Goal: Task Accomplishment & Management: Manage account settings

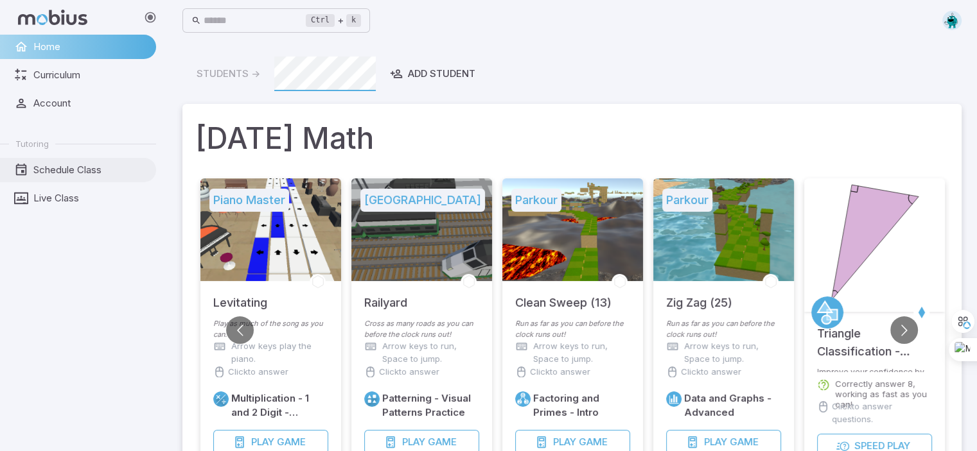
click at [65, 166] on span "Schedule Class" at bounding box center [90, 170] width 114 height 14
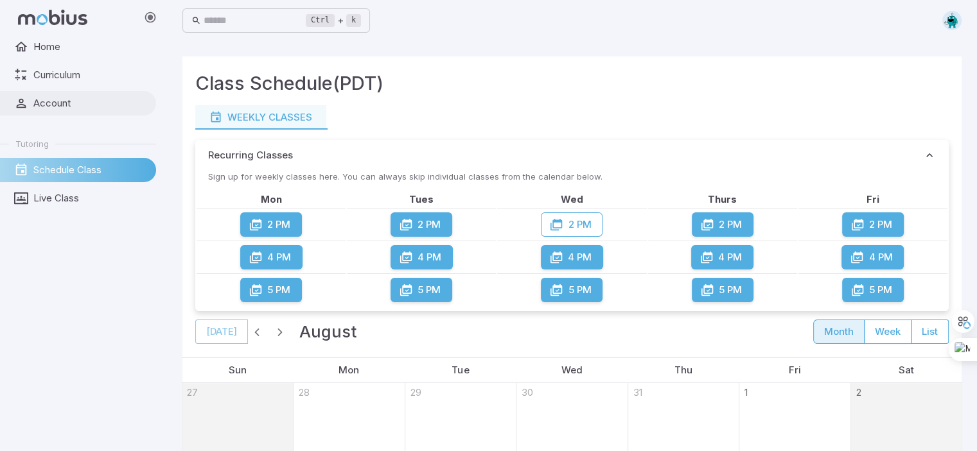
click at [67, 105] on span "Account" at bounding box center [90, 103] width 114 height 14
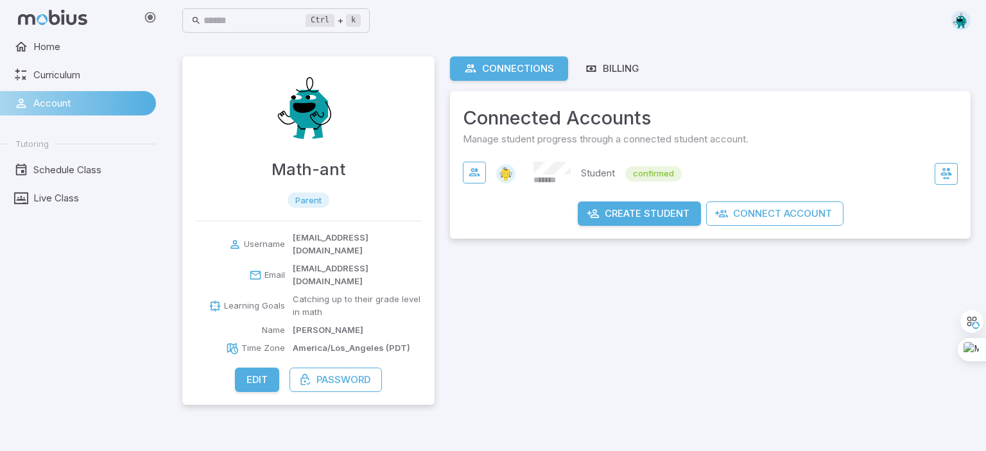
click at [252, 368] on button "Edit" at bounding box center [257, 380] width 44 height 24
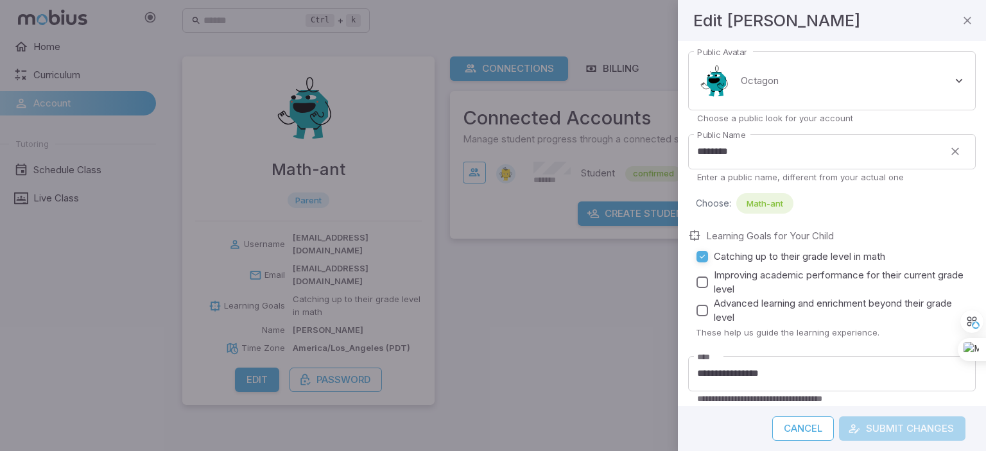
click at [83, 243] on div at bounding box center [493, 225] width 986 height 451
click at [967, 24] on icon "button" at bounding box center [967, 20] width 13 height 13
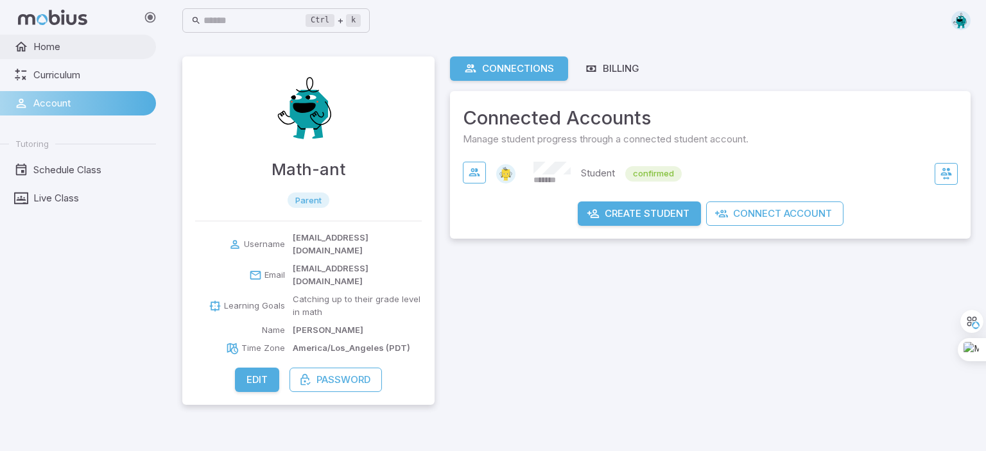
click at [67, 56] on link "Home" at bounding box center [78, 47] width 156 height 24
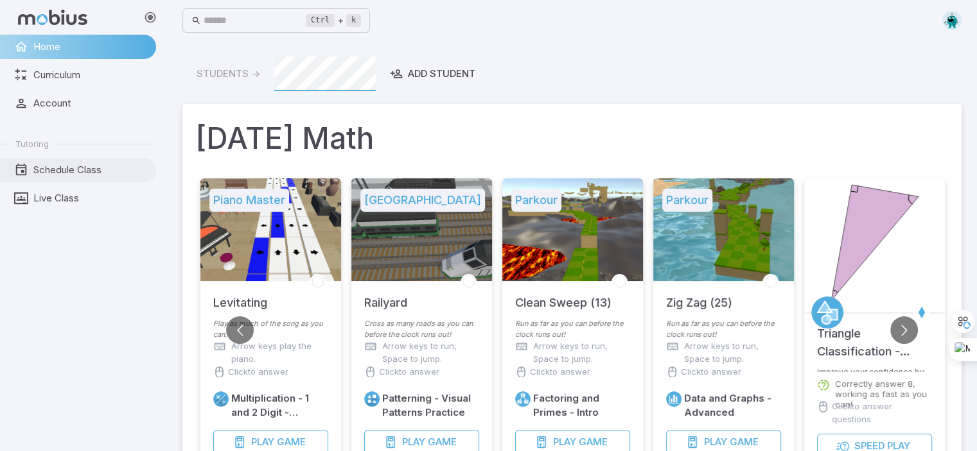
click at [97, 172] on span "Schedule Class" at bounding box center [90, 170] width 114 height 14
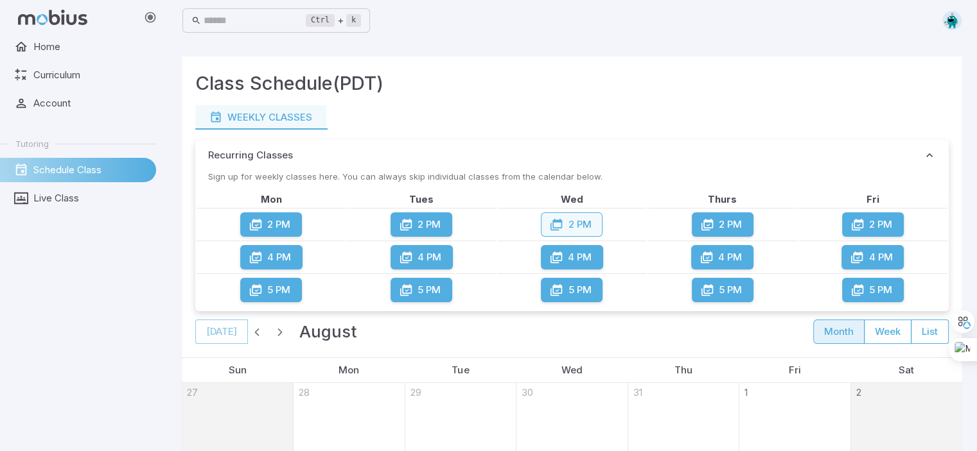
click at [571, 227] on button "2 PM" at bounding box center [572, 225] width 62 height 24
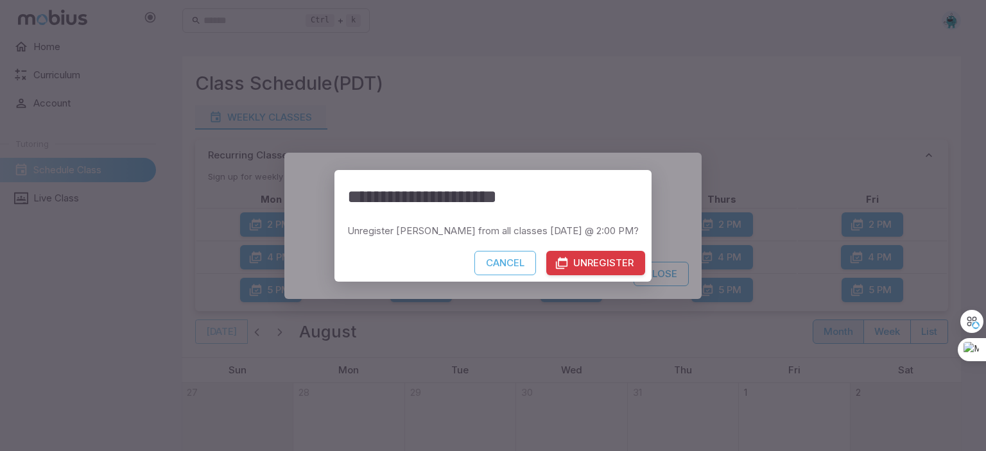
click at [593, 265] on button "Unregister" at bounding box center [595, 263] width 99 height 24
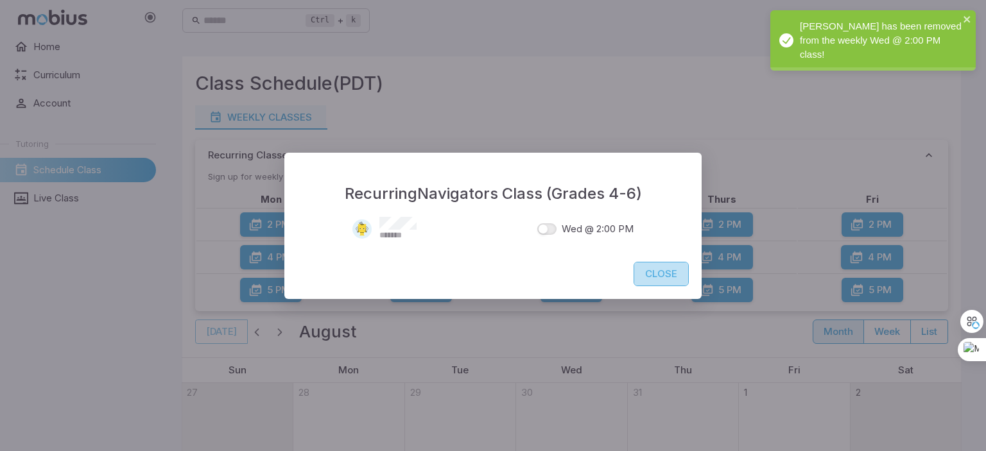
click at [668, 275] on button "Close" at bounding box center [661, 274] width 55 height 24
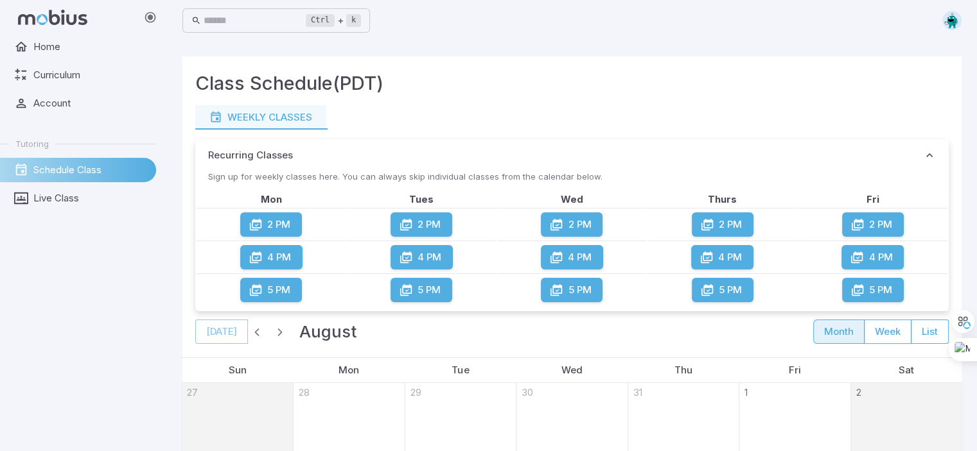
click at [953, 22] on img at bounding box center [951, 20] width 19 height 19
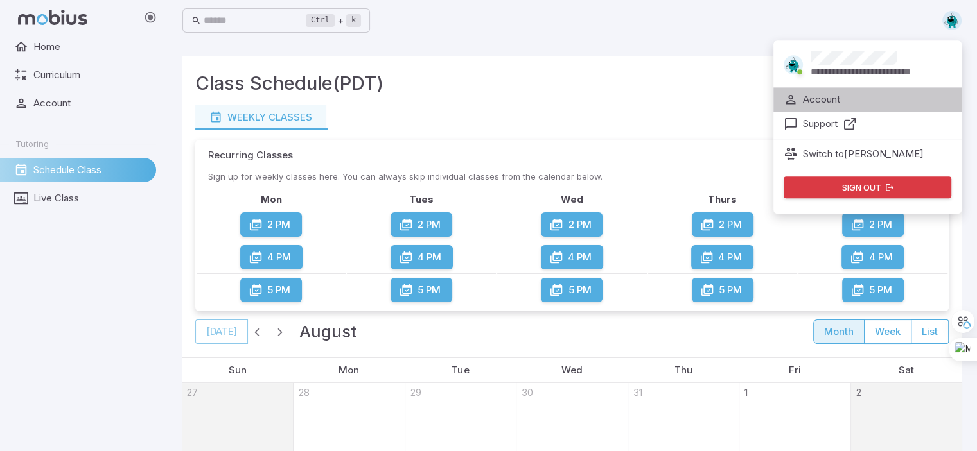
click at [852, 97] on li "Account" at bounding box center [867, 99] width 188 height 24
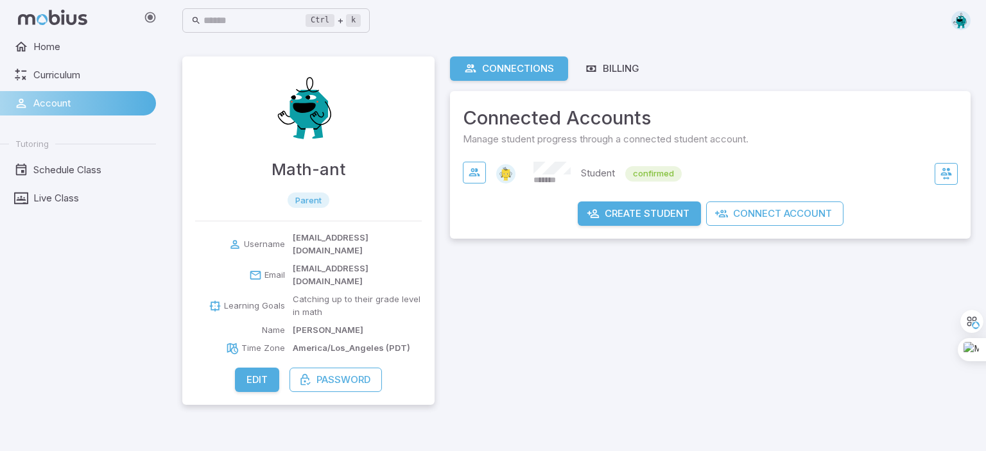
click at [958, 24] on img at bounding box center [961, 20] width 19 height 19
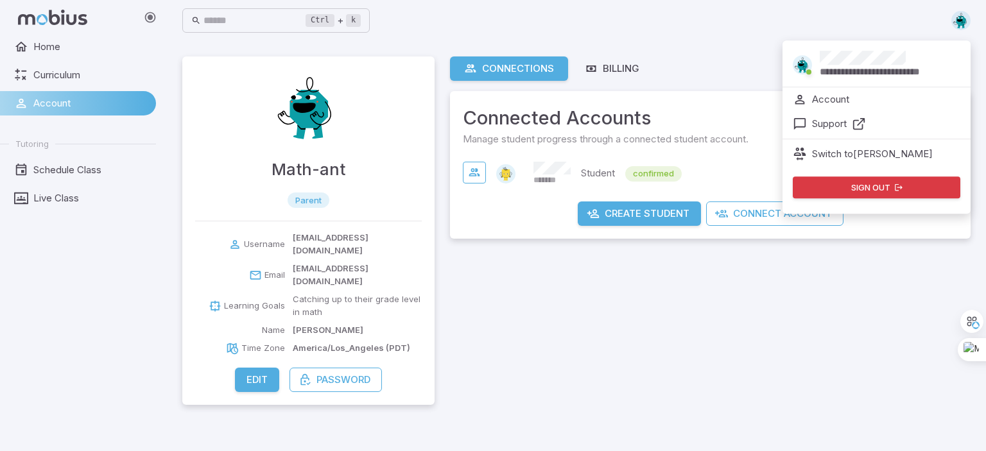
click at [855, 123] on icon at bounding box center [859, 124] width 14 height 14
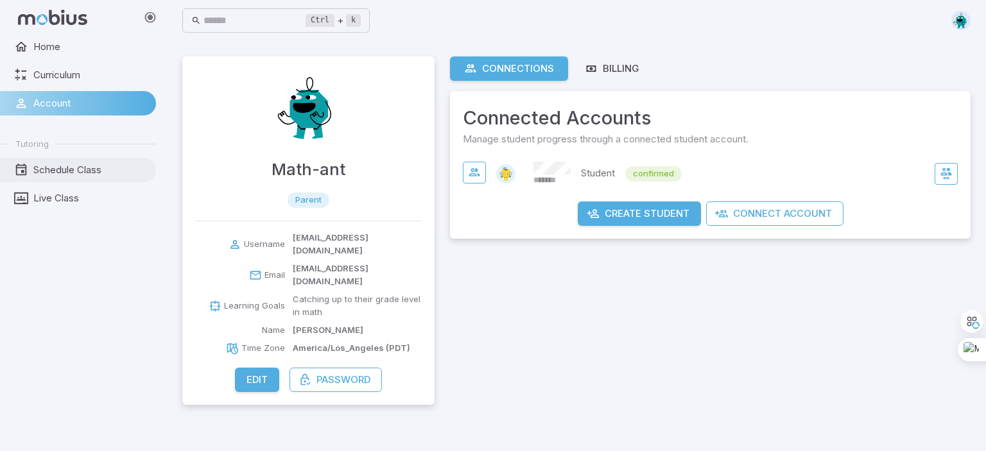
click at [81, 168] on span "Schedule Class" at bounding box center [90, 170] width 114 height 14
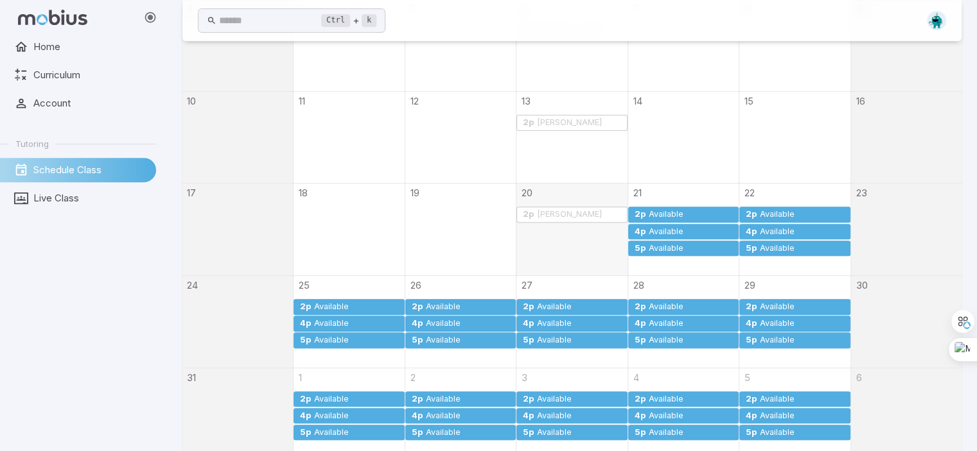
scroll to position [498, 0]
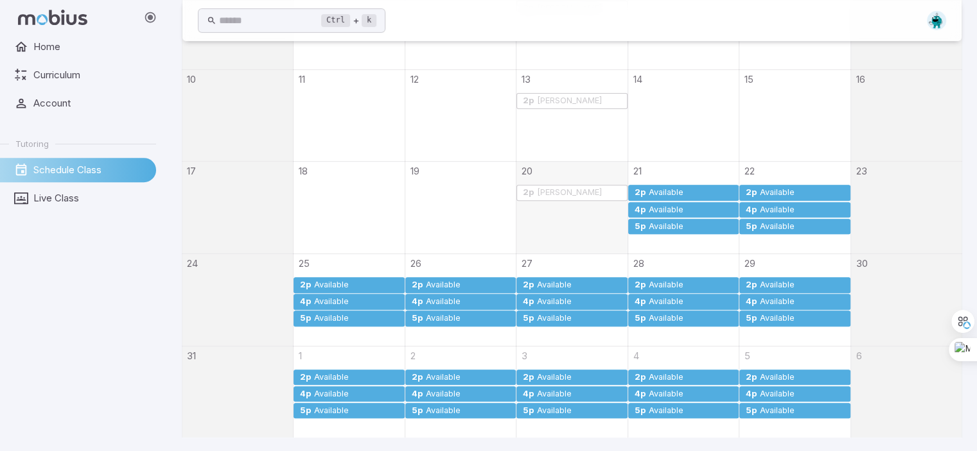
click at [462, 390] on div "Available" at bounding box center [467, 395] width 85 height 10
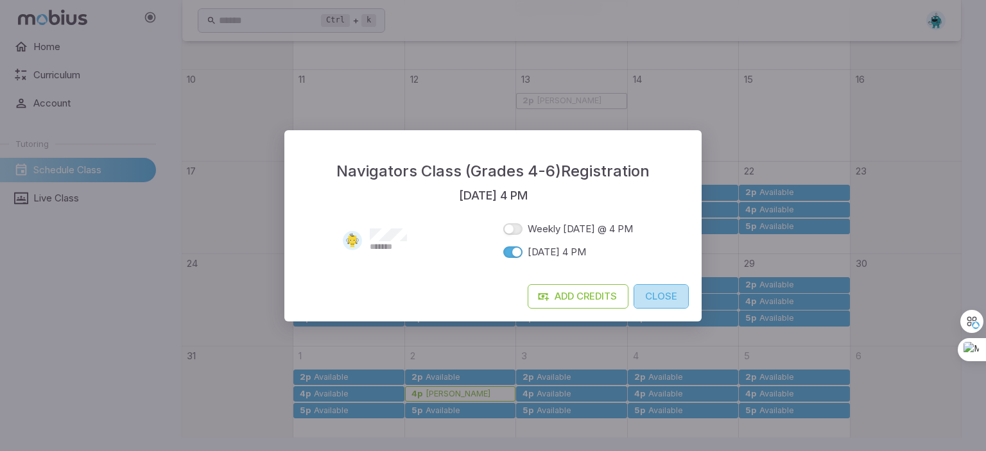
click at [672, 300] on button "Close" at bounding box center [661, 296] width 55 height 24
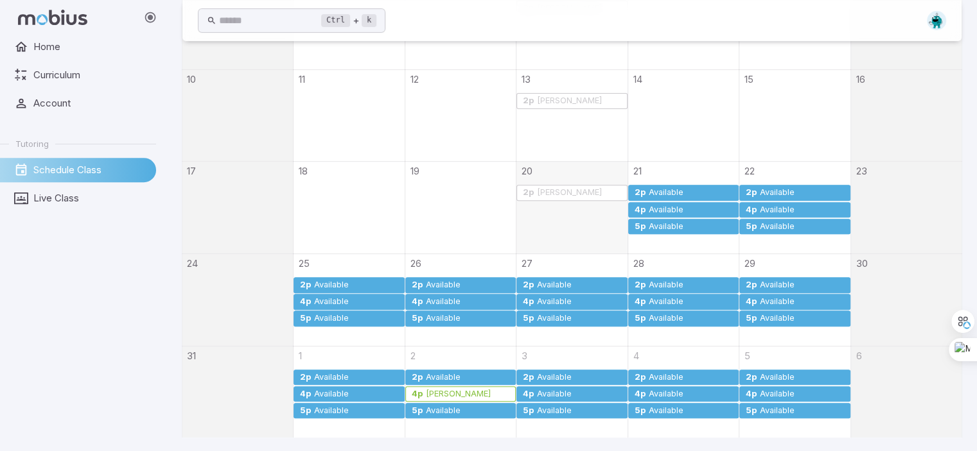
click at [495, 394] on div "Anthony" at bounding box center [467, 395] width 85 height 10
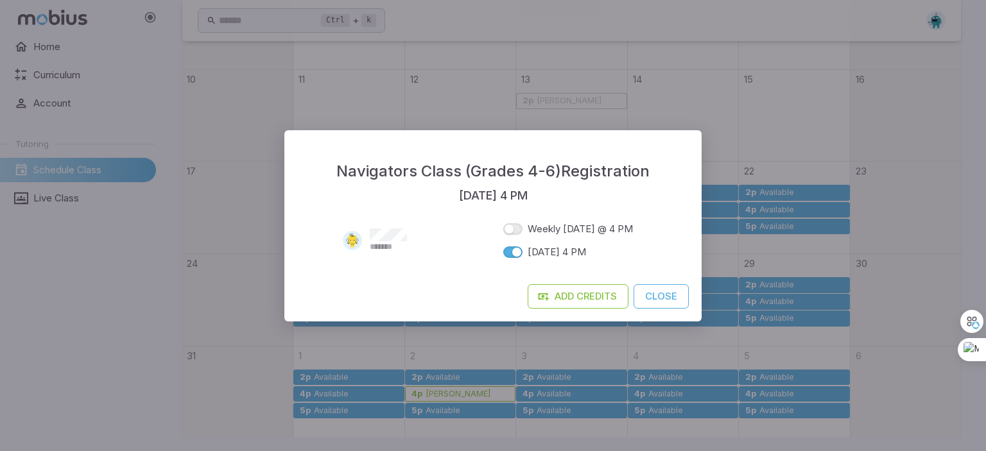
click at [246, 235] on div "Navigators Class (Grades 4-6) Registration Tue Sep 2 @ 4 PM ******* Weekly on T…" at bounding box center [493, 225] width 986 height 451
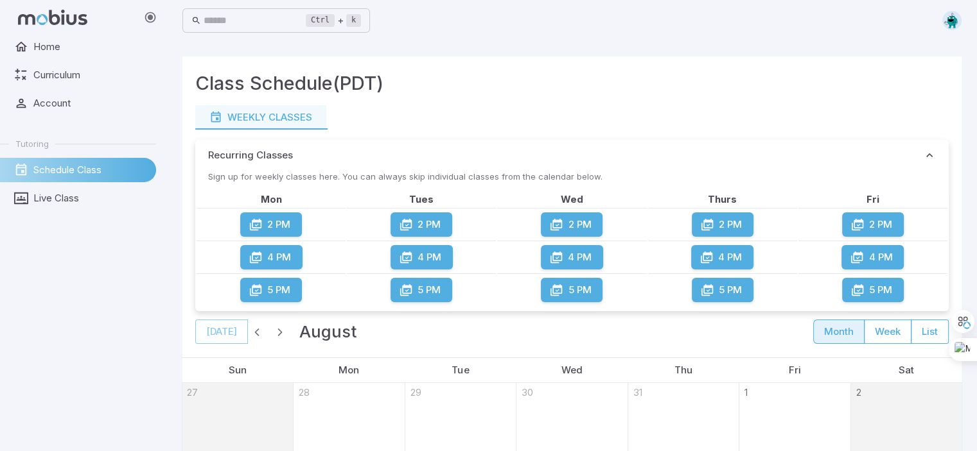
scroll to position [0, 0]
